Goal: Contribute content: Contribute content

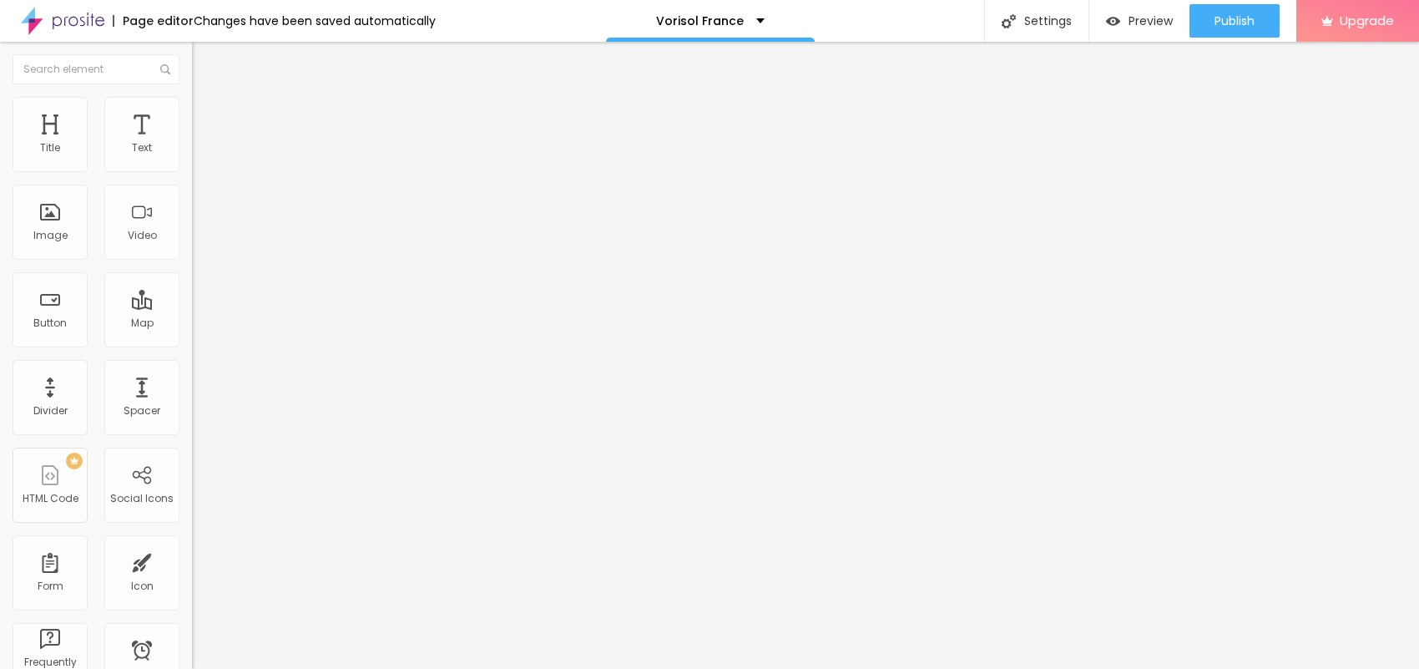
click at [192, 144] on span "Add image" at bounding box center [226, 136] width 68 height 14
click at [192, 169] on input "text" at bounding box center [292, 160] width 200 height 17
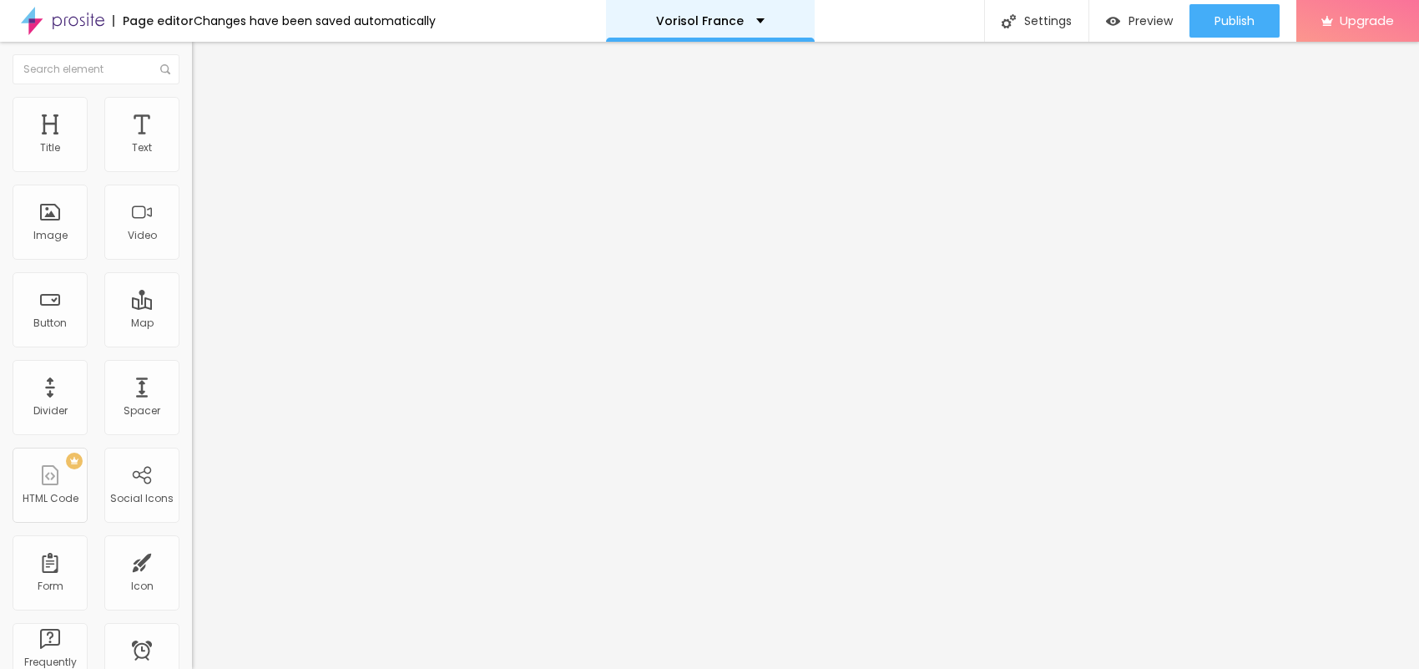
paste input "Vorisol France"
type input "Vorisol France"
drag, startPoint x: 89, startPoint y: 448, endPoint x: 0, endPoint y: 472, distance: 92.5
click at [192, 381] on div "Change image Image description (Alt) Vorisol France Align Aspect Ratio Original…" at bounding box center [288, 255] width 192 height 251
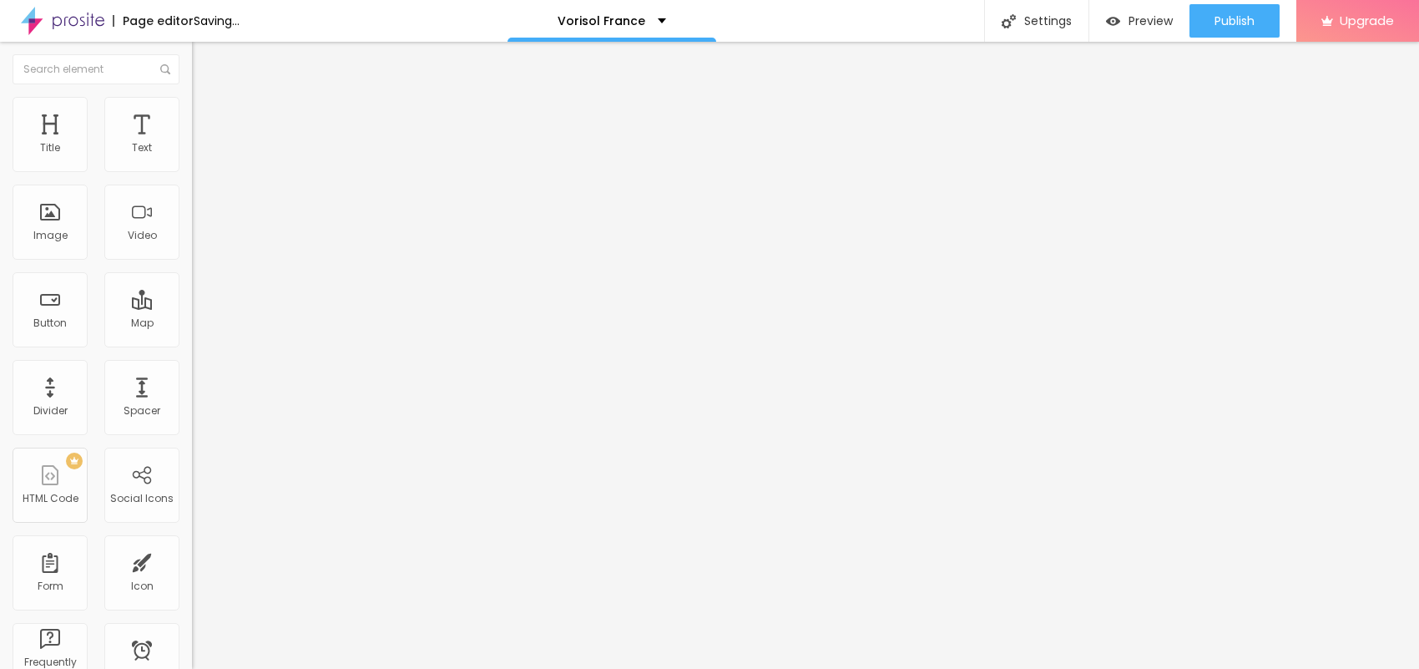
paste input "[URL][DOMAIN_NAME]"
type input "[URL][DOMAIN_NAME]"
click at [207, 113] on span "Style" at bounding box center [219, 108] width 24 height 14
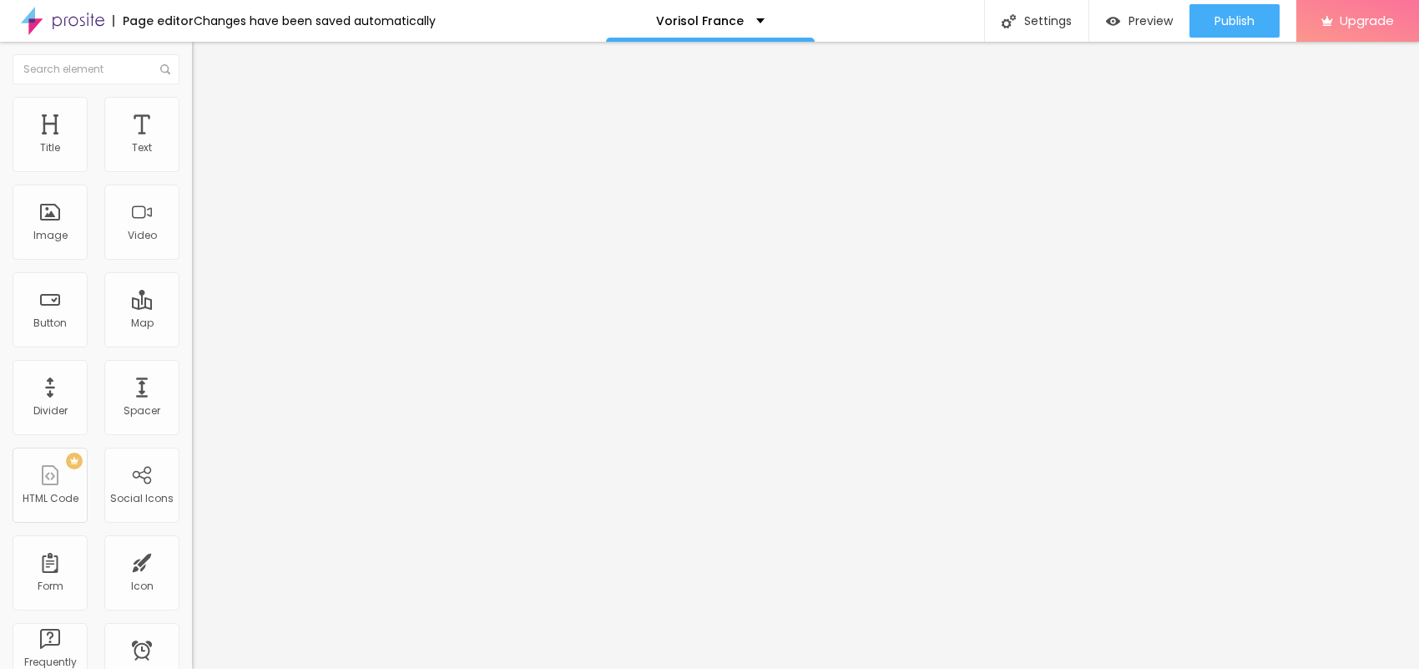
type input "95"
type input "90"
type input "85"
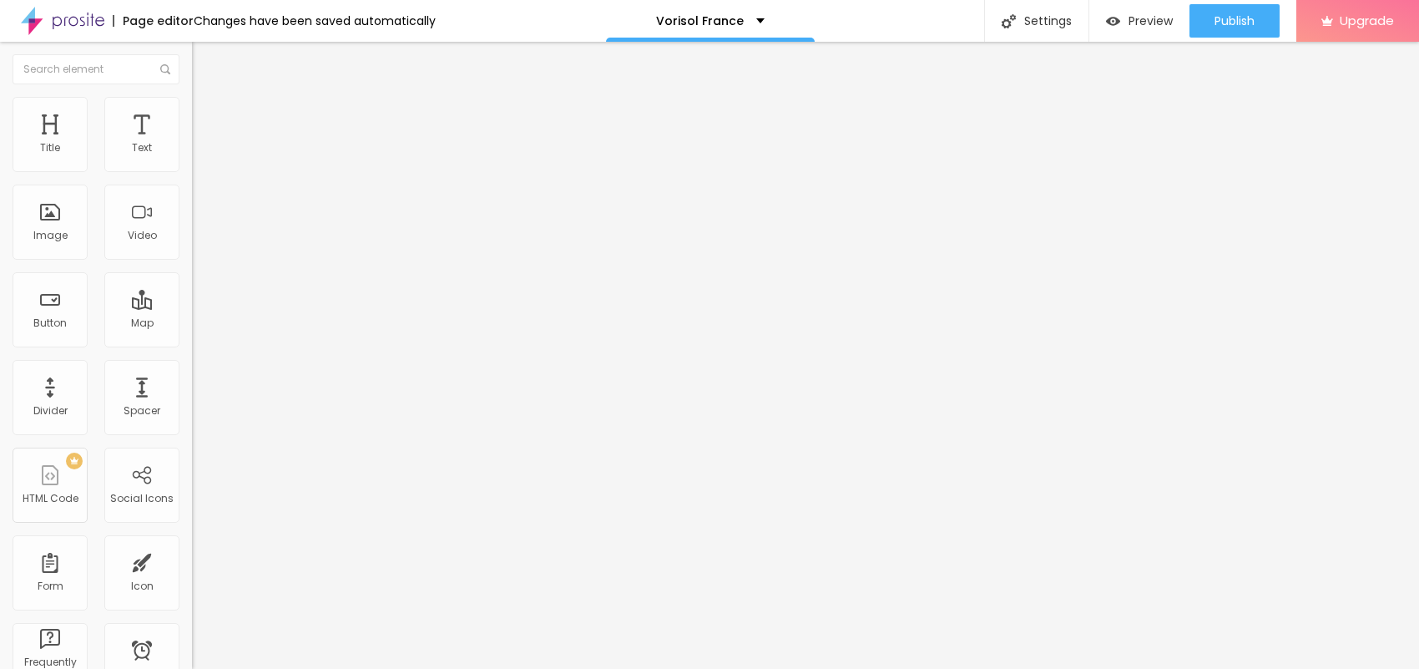
type input "85"
type input "80"
drag, startPoint x: 175, startPoint y: 177, endPoint x: 126, endPoint y: 184, distance: 49.8
type input "75"
click at [192, 171] on input "range" at bounding box center [246, 164] width 108 height 13
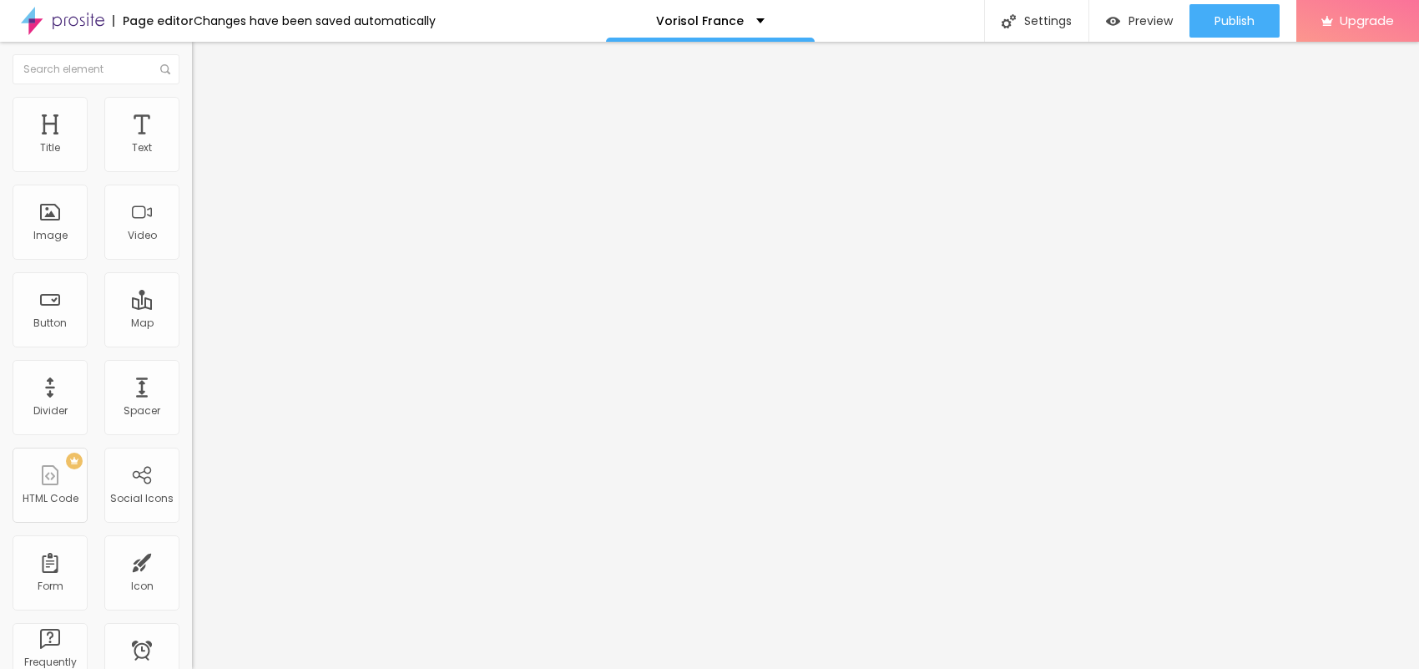
drag, startPoint x: 119, startPoint y: 184, endPoint x: 59, endPoint y: 179, distance: 60.3
click at [192, 173] on div at bounding box center [288, 165] width 192 height 15
type input "65"
type input "60"
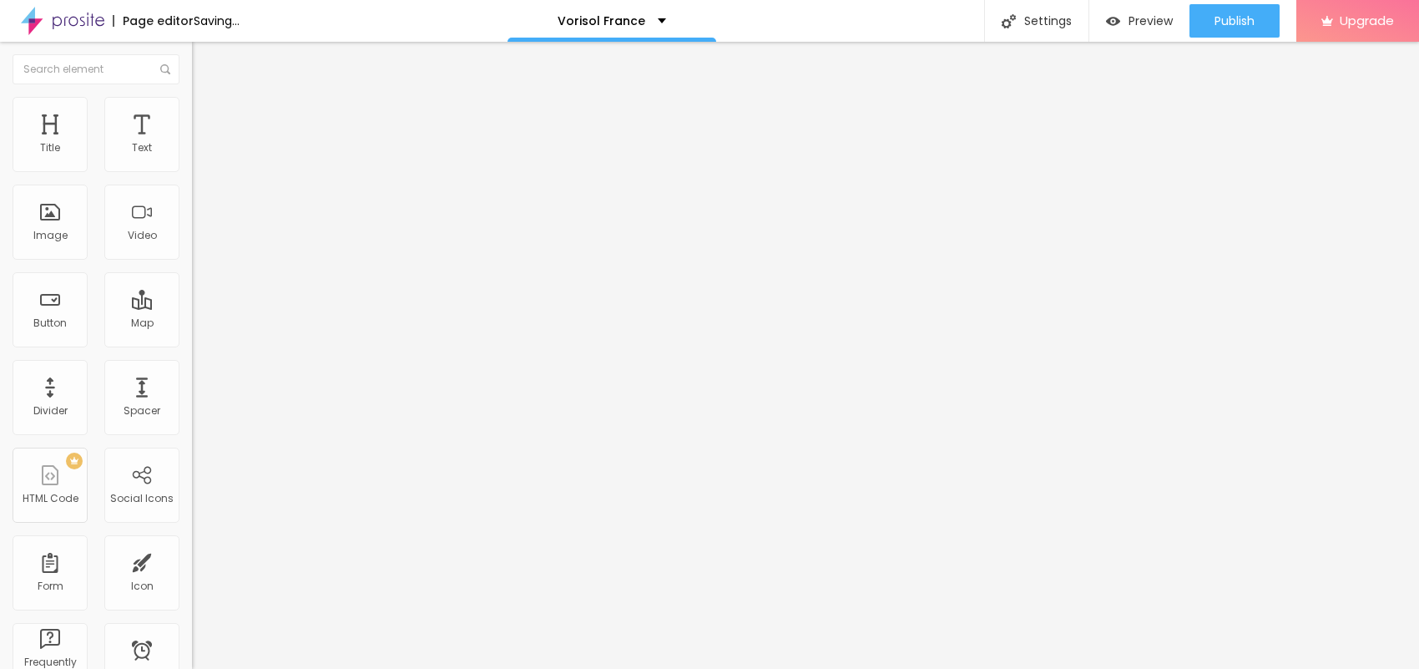
type input "60"
type input "55"
type input "50"
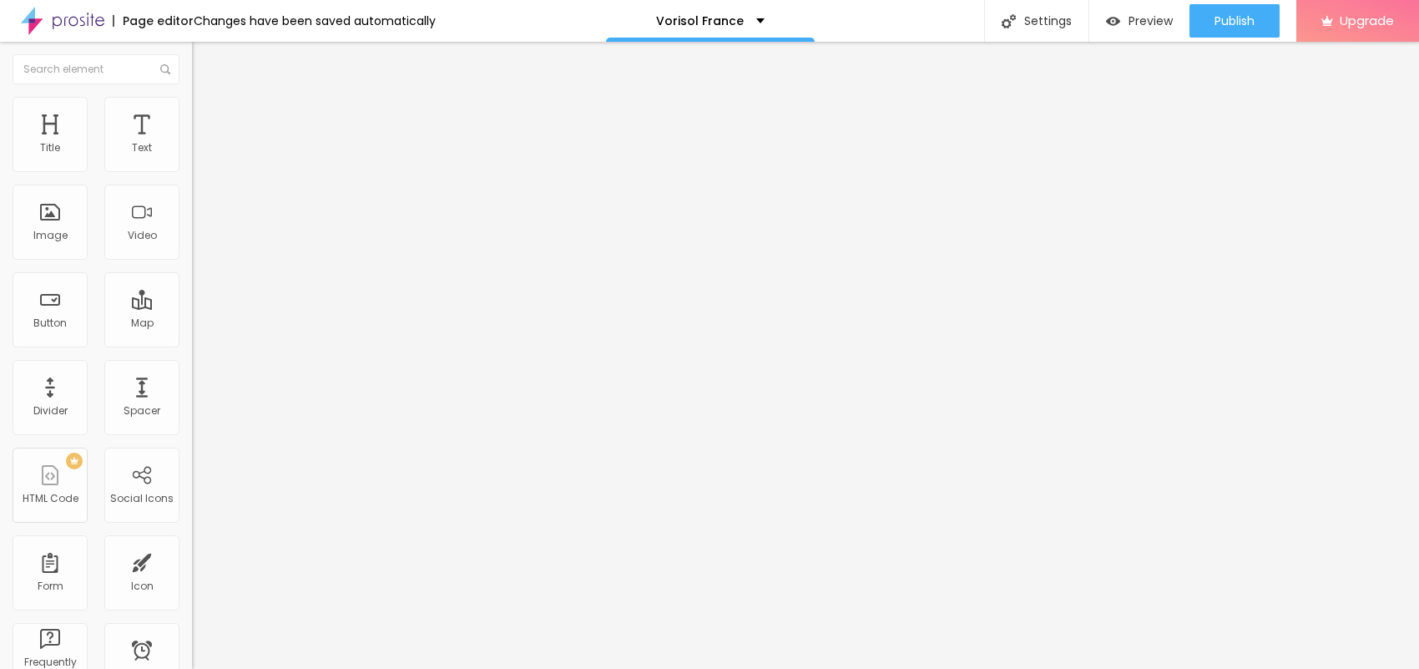
type input "45"
type input "40"
type input "35"
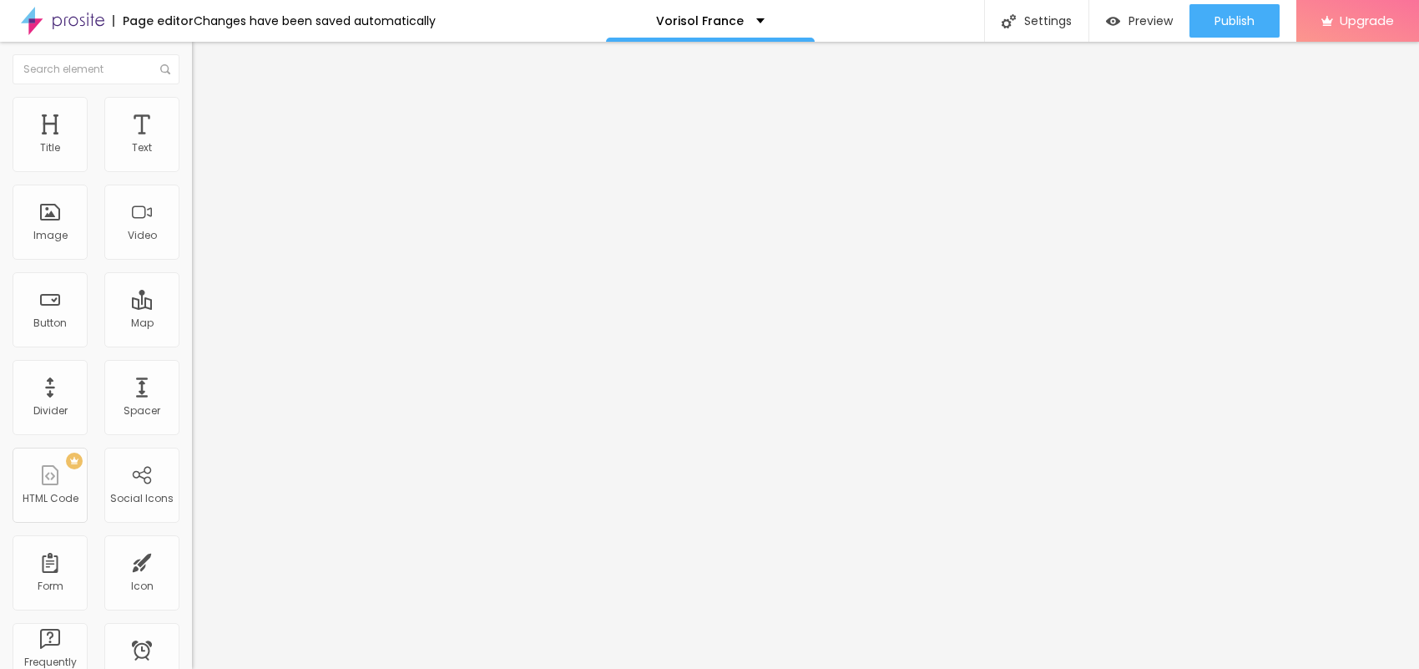
drag, startPoint x: 128, startPoint y: 180, endPoint x: 63, endPoint y: 186, distance: 65.4
type input "35"
click at [192, 171] on input "range" at bounding box center [246, 164] width 108 height 13
drag, startPoint x: 86, startPoint y: 196, endPoint x: 1, endPoint y: 210, distance: 86.3
click at [192, 196] on div "Text Click me Align Size Default Small Default Big Link URL https:// Open in ne…" at bounding box center [288, 251] width 192 height 243
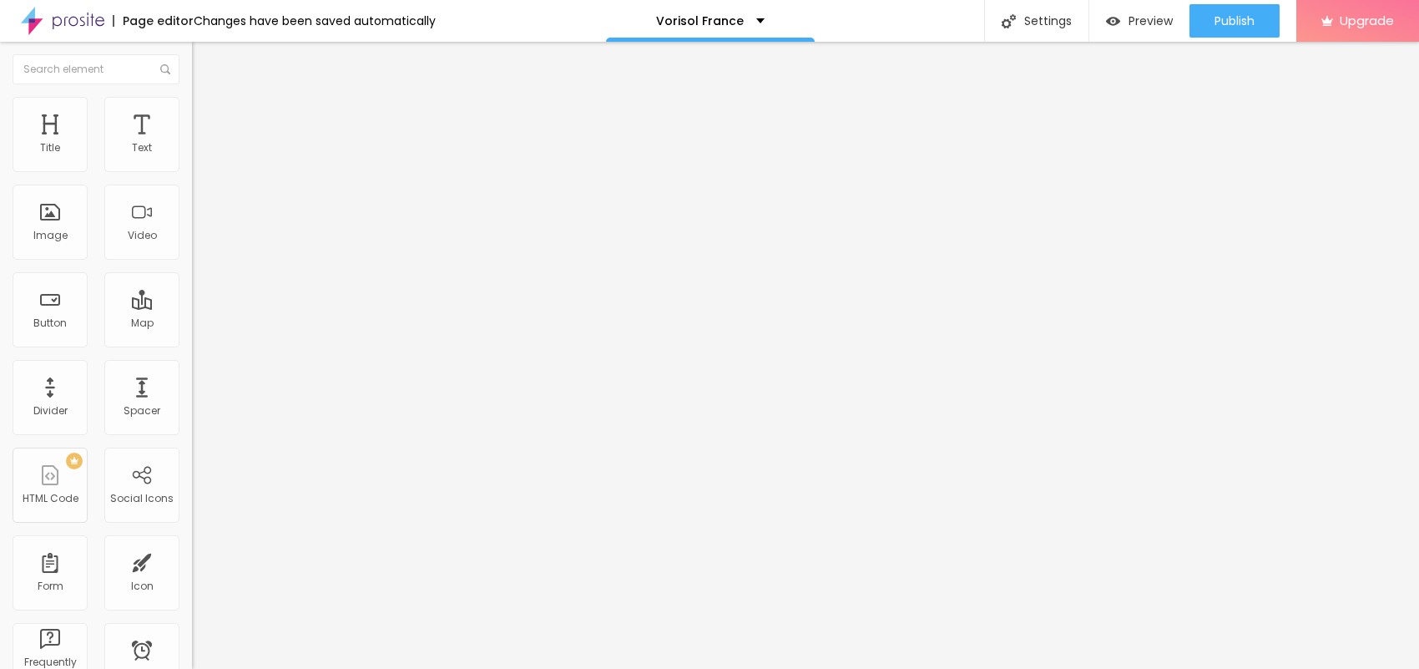
paste input "👇😍Achetez Maintenant😍👇"
type input "👇😍Achetez Maintenant😍👇"
click at [192, 338] on input "https://" at bounding box center [292, 335] width 200 height 17
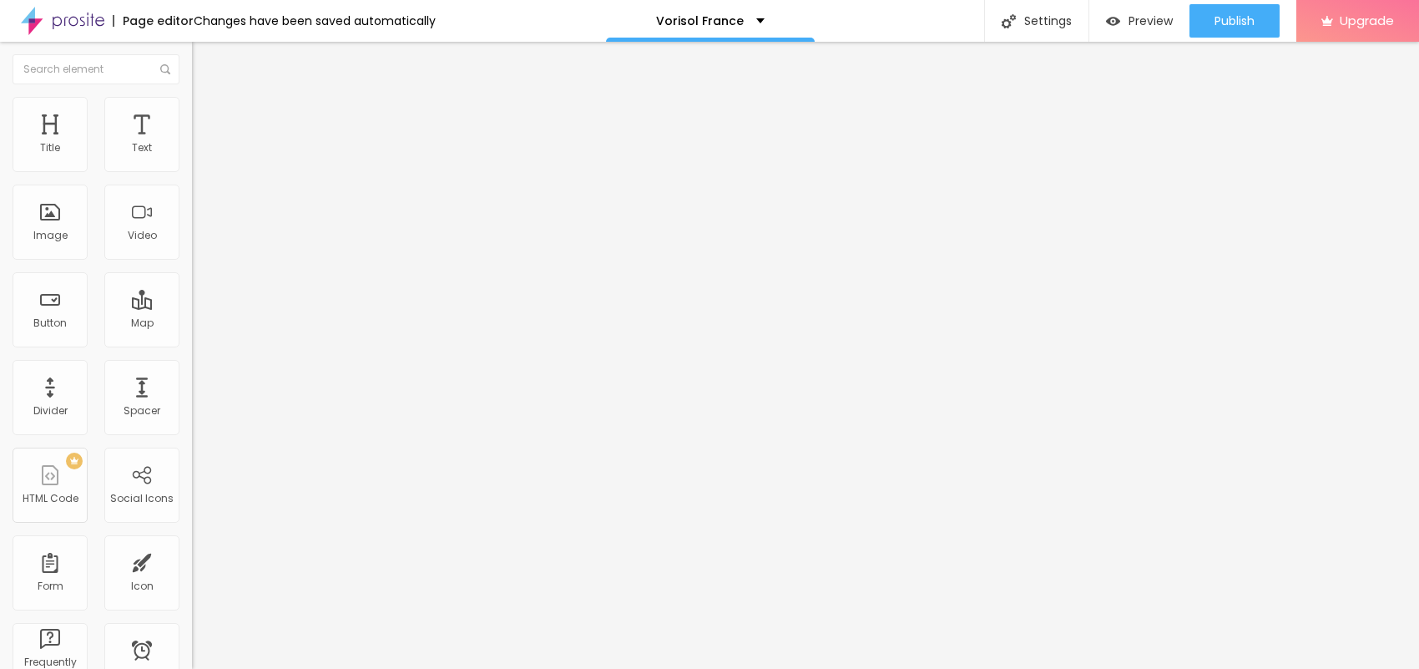
paste input "[DOMAIN_NAME][URL]"
type input "[URL][DOMAIN_NAME]"
click at [199, 155] on icon "button" at bounding box center [204, 150] width 10 height 10
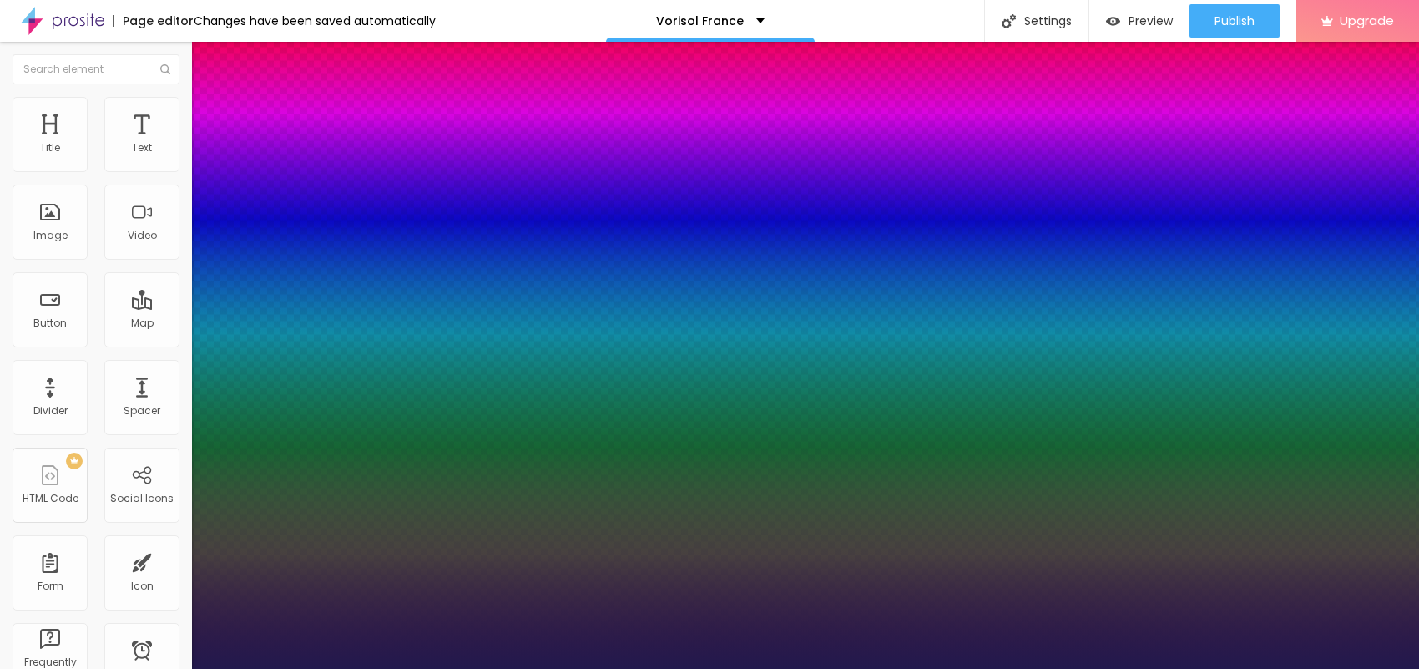
type input "17"
type input "1"
type input "18"
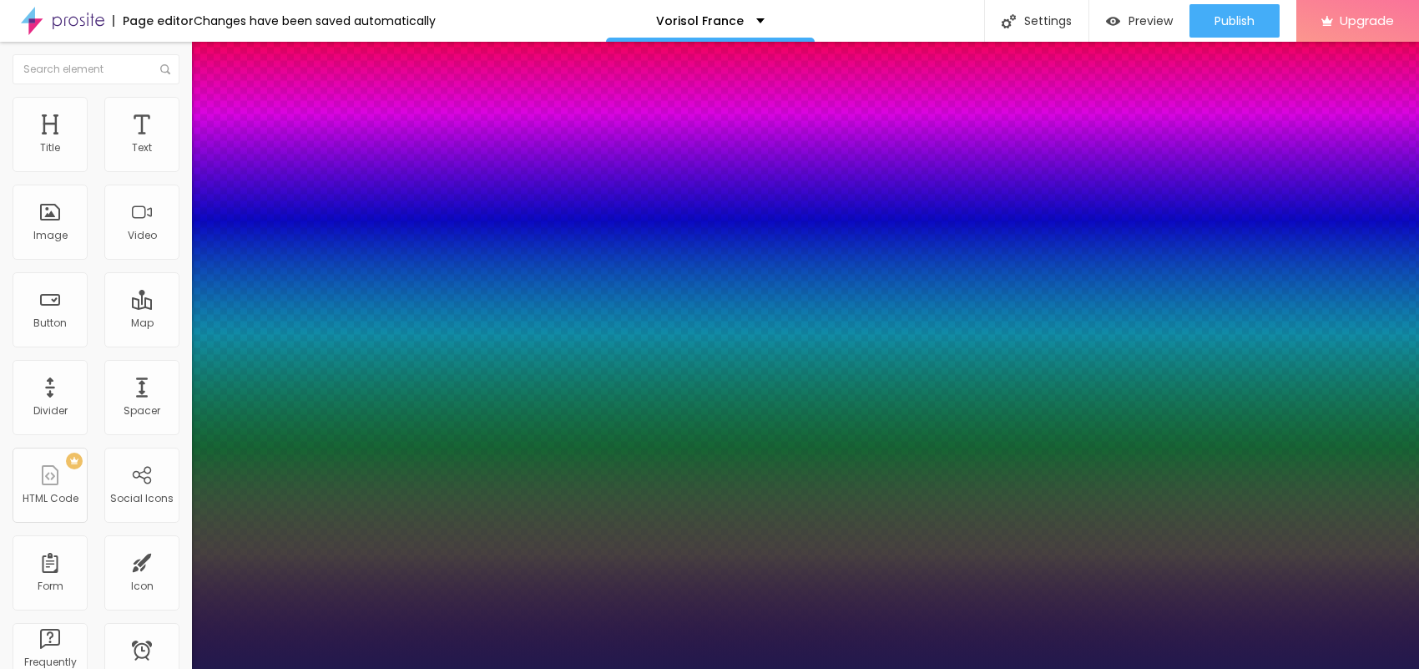
type input "1"
type input "19"
type input "1"
type input "20"
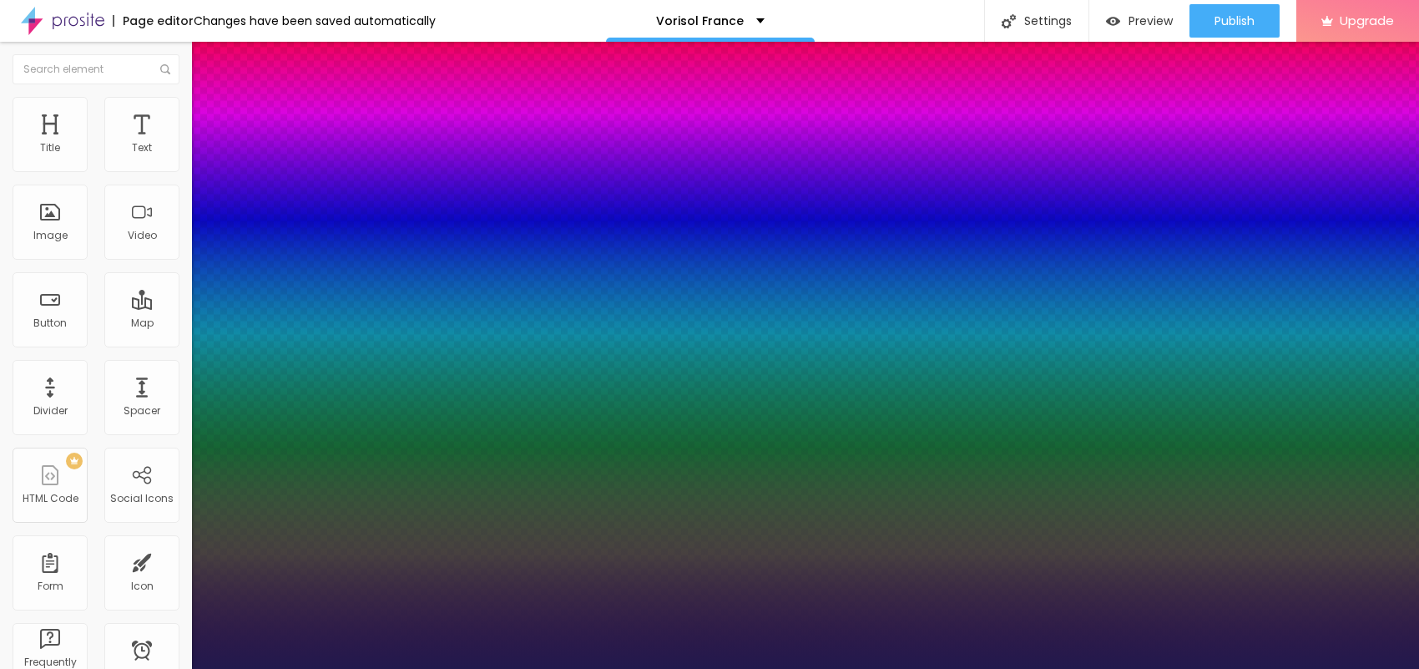
type input "20"
type input "1"
type input "20"
click at [612, 668] on div at bounding box center [709, 669] width 1419 height 0
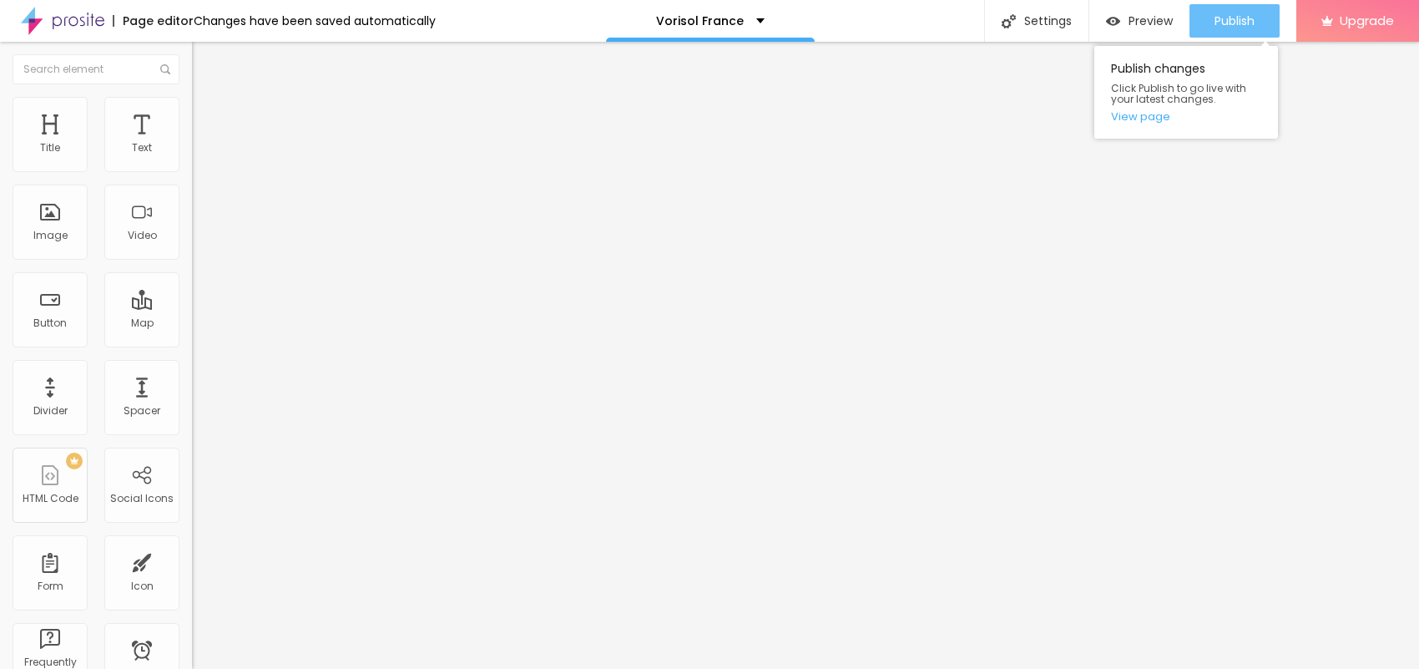
click at [1234, 14] on span "Publish" at bounding box center [1235, 20] width 40 height 13
click at [1150, 115] on link "View page" at bounding box center [1186, 116] width 150 height 11
